Goal: Ask a question

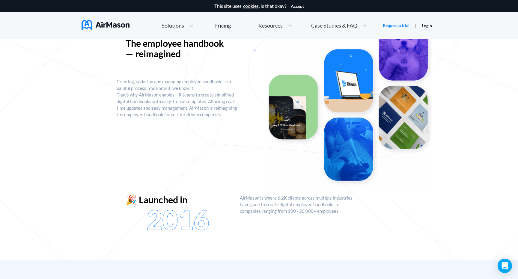
scroll to position [76, 0]
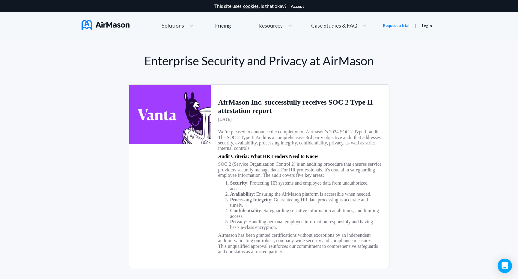
scroll to position [13, 0]
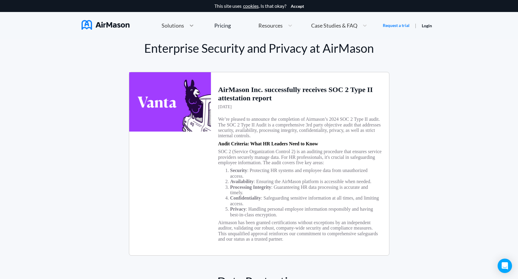
click at [195, 28] on div at bounding box center [191, 25] width 11 height 6
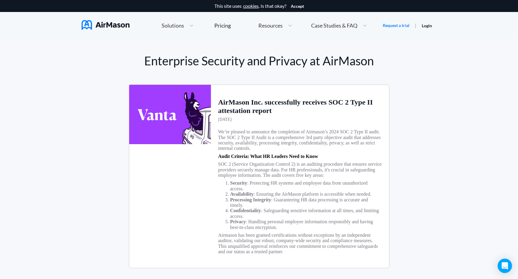
click at [110, 21] on img at bounding box center [106, 25] width 48 height 10
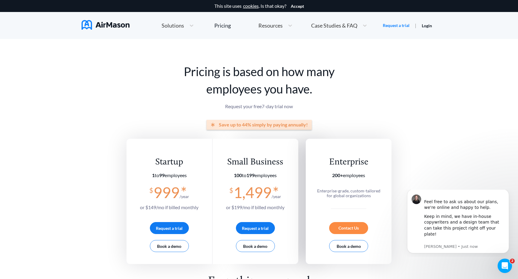
click at [343, 29] on div "Case Studies & FAQ" at bounding box center [339, 25] width 62 height 13
click at [335, 65] on span "FAQ" at bounding box center [339, 63] width 10 height 6
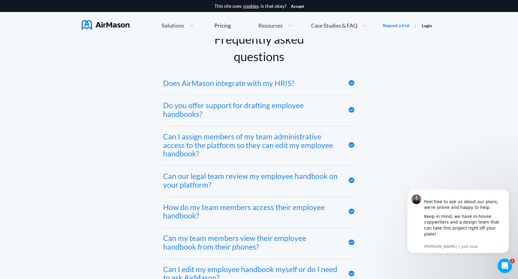
scroll to position [2859, 0]
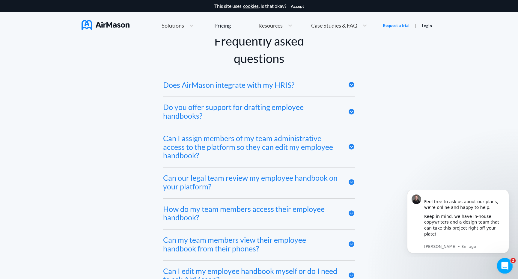
click at [502, 264] on icon "Open Intercom Messenger" at bounding box center [504, 265] width 10 height 10
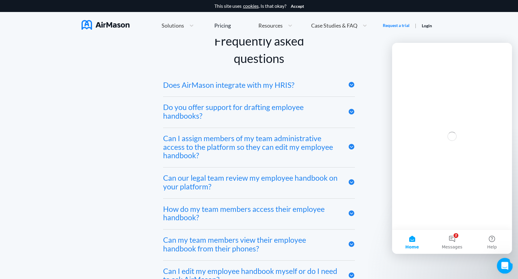
scroll to position [0, 0]
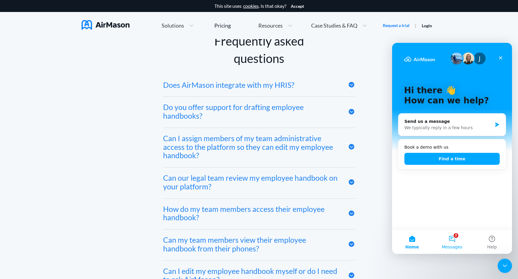
click at [454, 240] on button "2 Messages" at bounding box center [452, 242] width 40 height 24
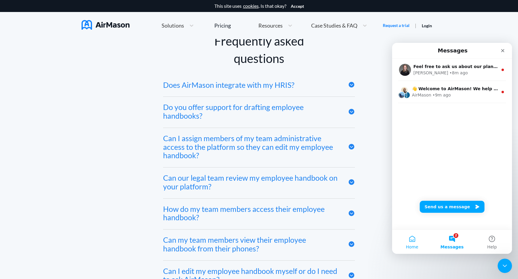
click at [413, 241] on button "Home" at bounding box center [412, 242] width 40 height 24
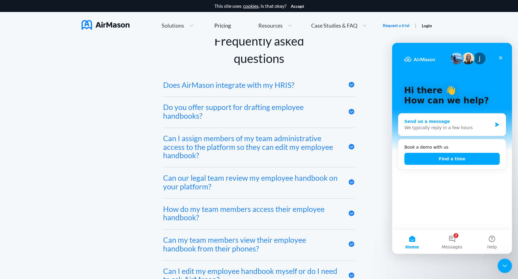
click at [463, 120] on div "Send us a message" at bounding box center [448, 121] width 88 height 6
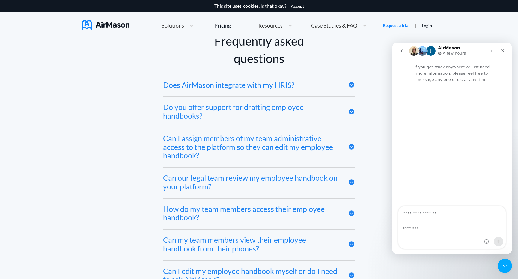
click at [427, 235] on div "Intercom messenger" at bounding box center [451, 235] width 107 height 27
click at [427, 226] on textarea "Message…" at bounding box center [451, 227] width 107 height 10
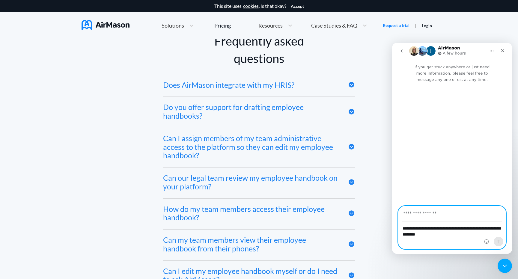
type textarea "**********"
click at [477, 212] on input "Your email" at bounding box center [452, 213] width 100 height 15
type input "**********"
click at [468, 235] on textarea "**********" at bounding box center [451, 230] width 107 height 16
click at [377, 151] on div "Frequently asked questions Does AirMason integrate with my HRIS? We integrate w…" at bounding box center [259, 270] width 355 height 477
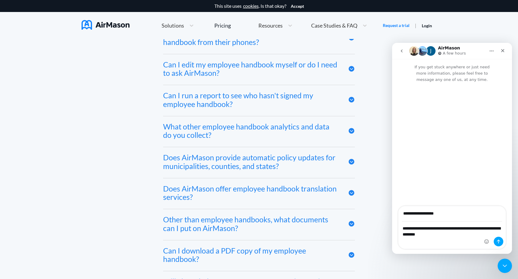
scroll to position [3066, 0]
click at [504, 52] on icon "Close" at bounding box center [502, 50] width 5 height 5
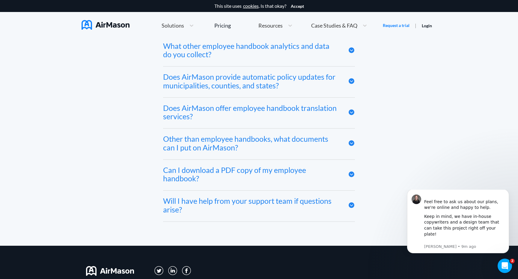
scroll to position [3146, 0]
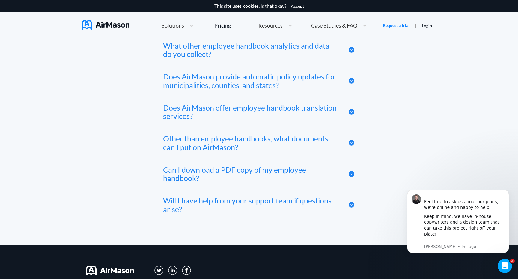
click at [352, 176] on icon at bounding box center [352, 174] width 6 height 6
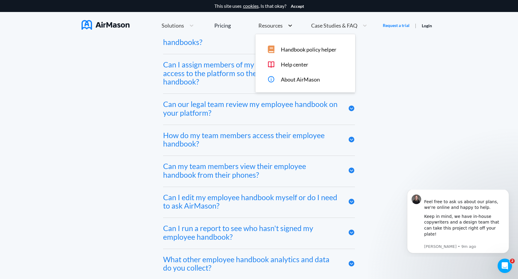
scroll to position [2665, 0]
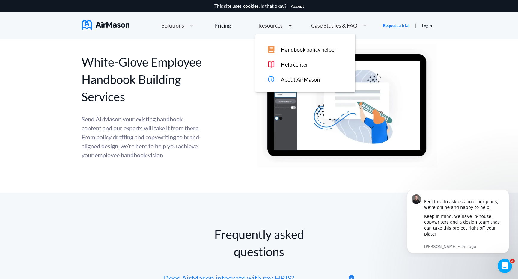
click at [292, 28] on icon at bounding box center [290, 25] width 6 height 6
click at [298, 64] on span "Help center" at bounding box center [294, 64] width 27 height 6
